Goal: Task Accomplishment & Management: Complete application form

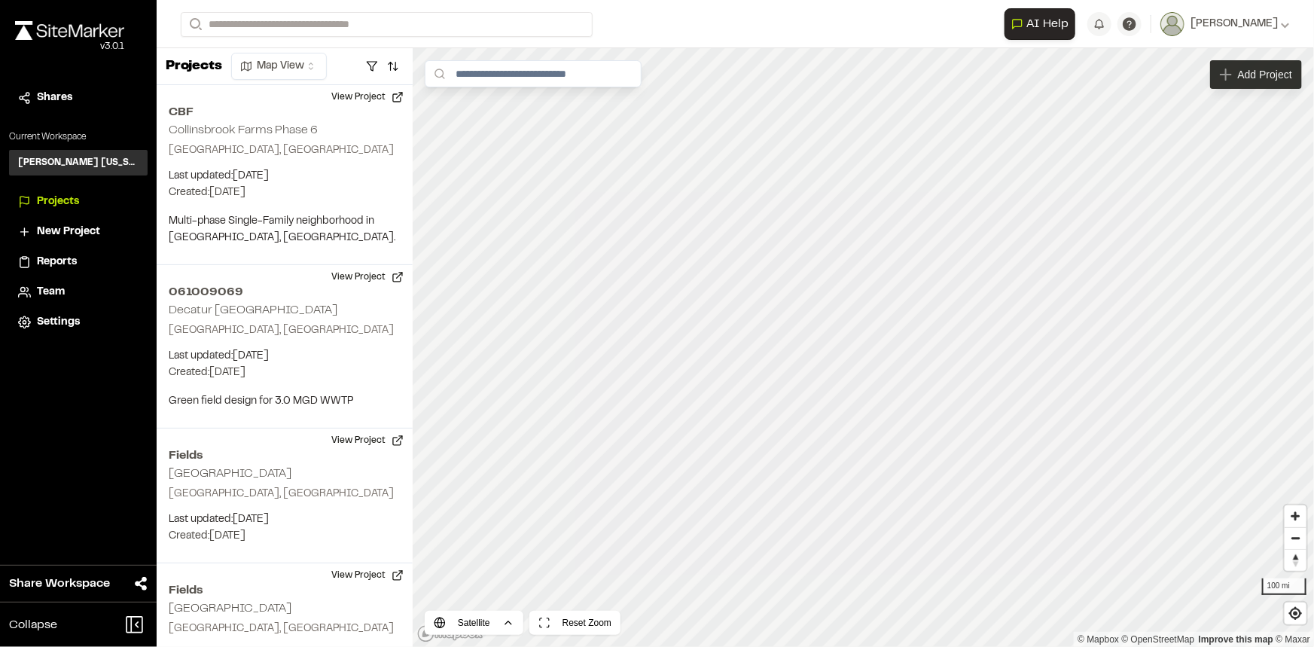
click at [1262, 84] on div "Add Project" at bounding box center [1256, 74] width 92 height 29
